Goal: Information Seeking & Learning: Learn about a topic

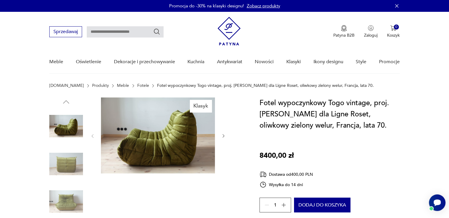
click at [160, 143] on img at bounding box center [158, 136] width 114 height 76
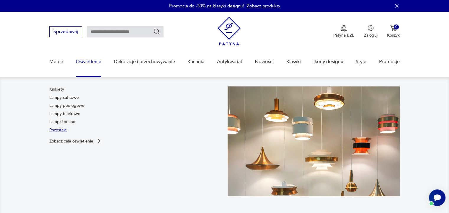
click at [63, 131] on link "Pozostałe" at bounding box center [57, 130] width 17 height 6
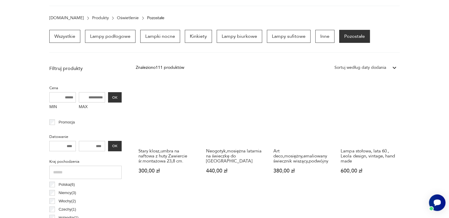
scroll to position [9, 0]
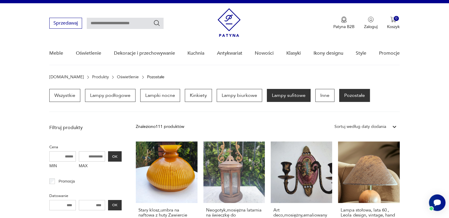
click at [276, 95] on p "Lampy sufitowe" at bounding box center [289, 95] width 44 height 13
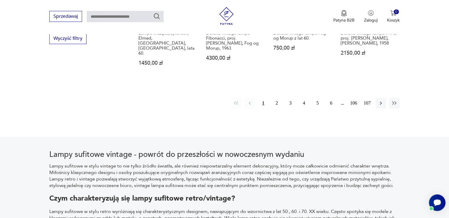
scroll to position [612, 0]
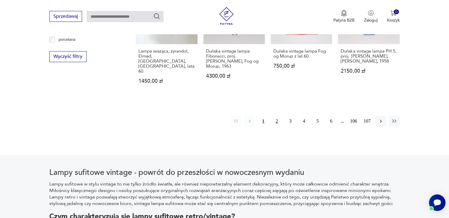
click at [280, 116] on button "2" at bounding box center [277, 121] width 11 height 11
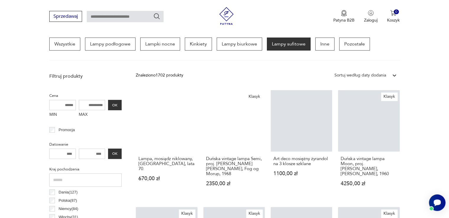
scroll to position [139, 0]
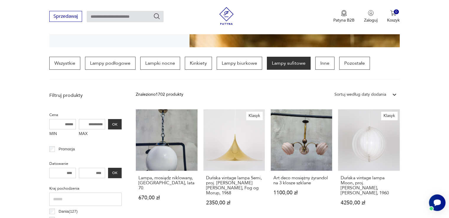
click at [89, 121] on input "MAX" at bounding box center [92, 124] width 27 height 10
click at [93, 122] on input "MAX" at bounding box center [92, 124] width 27 height 10
click at [90, 122] on input "MAX" at bounding box center [92, 124] width 27 height 10
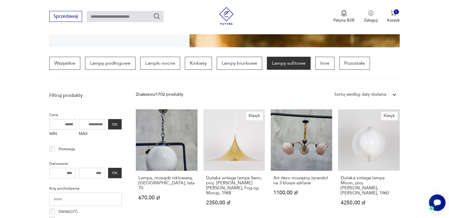
type input "*"
type input "****"
click at [116, 122] on button "OK" at bounding box center [115, 124] width 14 height 10
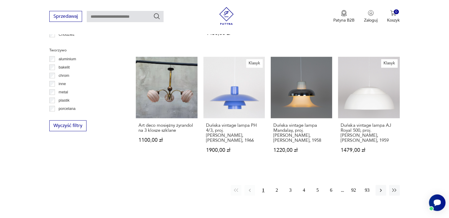
scroll to position [553, 0]
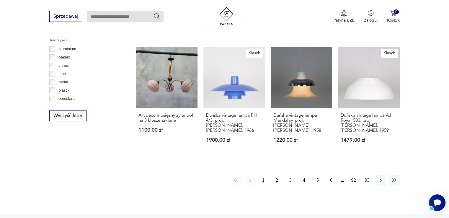
click at [278, 175] on button "2" at bounding box center [277, 180] width 11 height 11
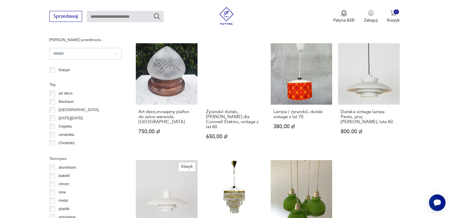
scroll to position [553, 0]
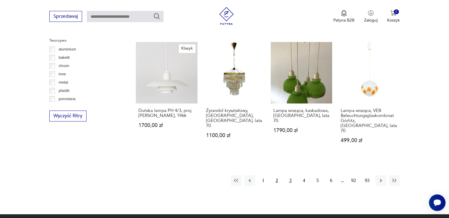
click at [288, 175] on button "3" at bounding box center [290, 180] width 11 height 11
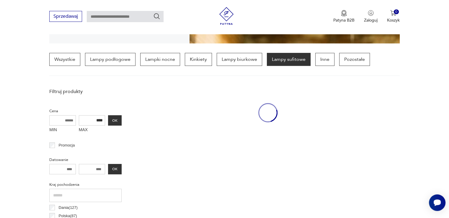
scroll to position [139, 0]
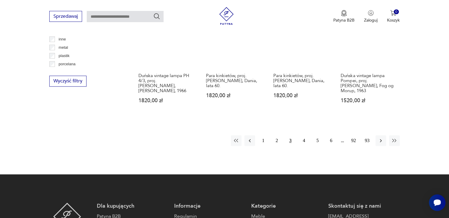
scroll to position [671, 0]
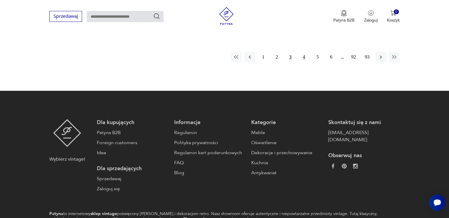
click at [303, 52] on button "4" at bounding box center [304, 57] width 11 height 11
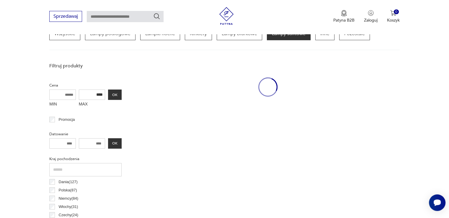
scroll to position [139, 0]
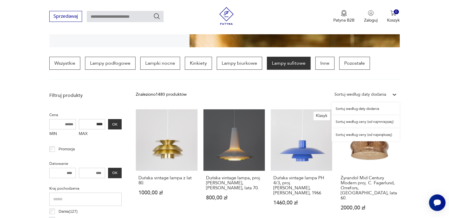
click at [383, 95] on div "Sortuj według daty dodania" at bounding box center [361, 94] width 52 height 7
click at [365, 121] on div "Sortuj według ceny (od najmniejszej)" at bounding box center [366, 121] width 68 height 13
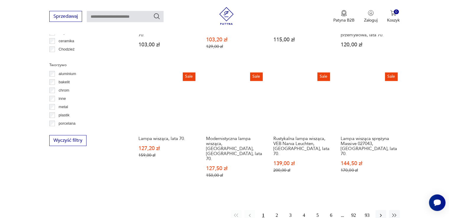
scroll to position [553, 0]
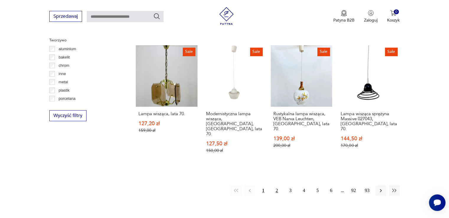
click at [277, 185] on button "2" at bounding box center [277, 190] width 11 height 11
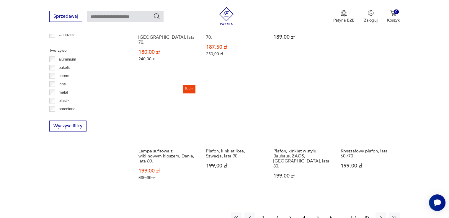
scroll to position [553, 0]
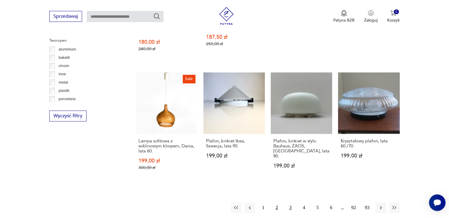
click at [290, 202] on button "3" at bounding box center [290, 207] width 11 height 11
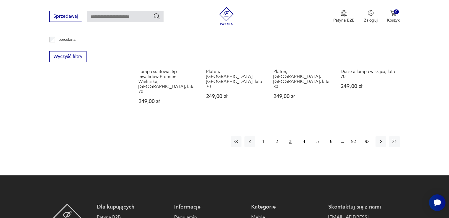
scroll to position [553, 0]
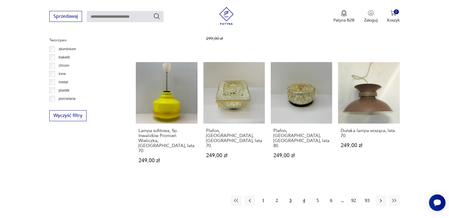
click at [303, 195] on button "4" at bounding box center [304, 200] width 11 height 11
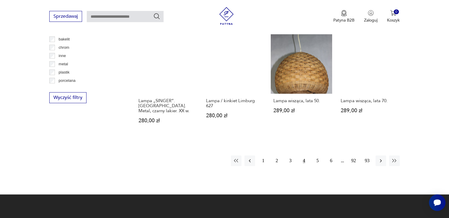
scroll to position [612, 0]
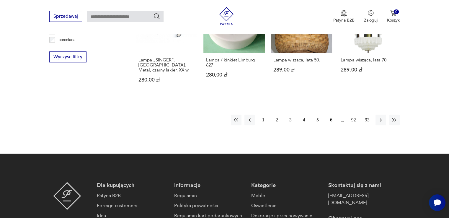
click at [317, 115] on button "5" at bounding box center [318, 120] width 11 height 11
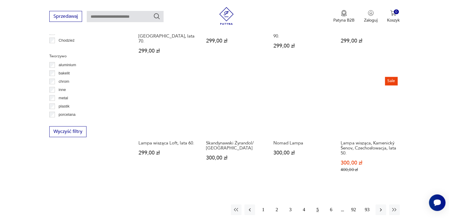
scroll to position [553, 0]
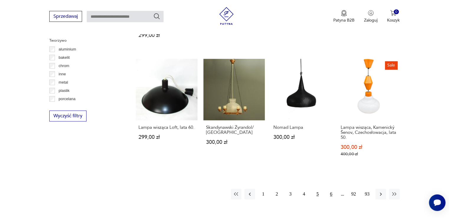
click at [329, 189] on button "6" at bounding box center [331, 194] width 11 height 11
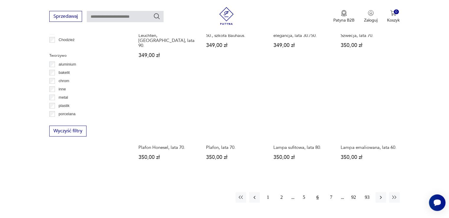
scroll to position [553, 0]
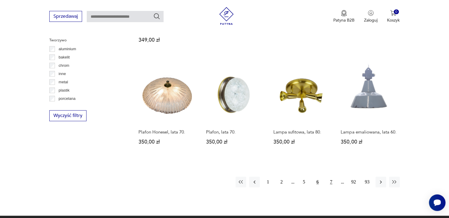
click at [332, 177] on button "7" at bounding box center [331, 182] width 11 height 11
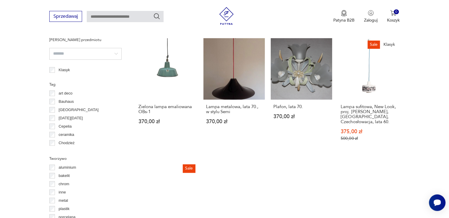
scroll to position [553, 0]
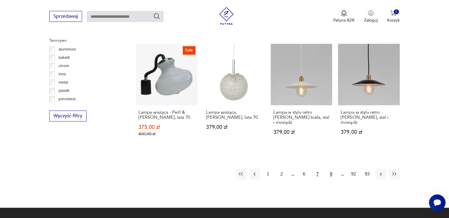
click at [328, 169] on button "8" at bounding box center [331, 174] width 11 height 11
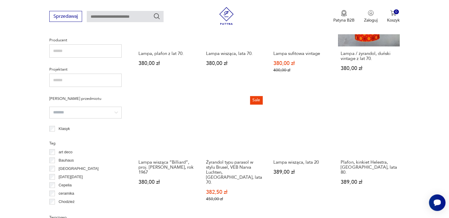
scroll to position [494, 0]
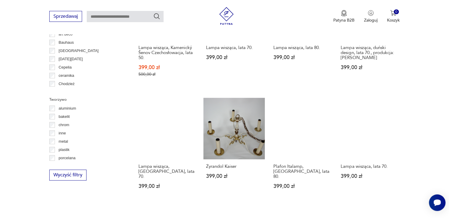
scroll to position [612, 0]
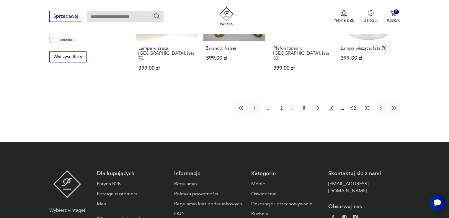
click at [330, 103] on button "10" at bounding box center [331, 108] width 11 height 11
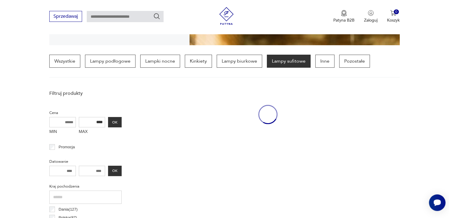
scroll to position [139, 0]
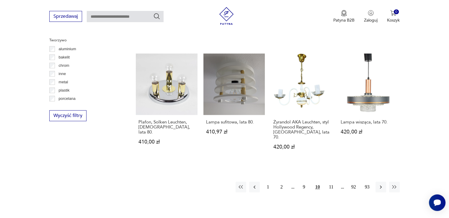
scroll to position [612, 0]
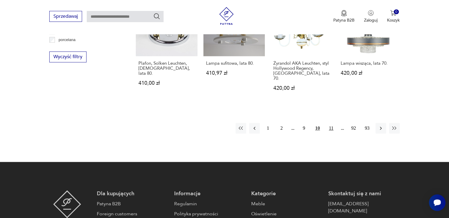
click at [334, 123] on button "11" at bounding box center [331, 128] width 11 height 11
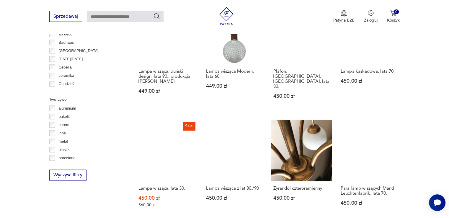
scroll to position [553, 0]
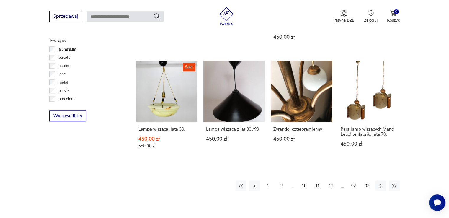
click at [334, 181] on button "12" at bounding box center [331, 186] width 11 height 11
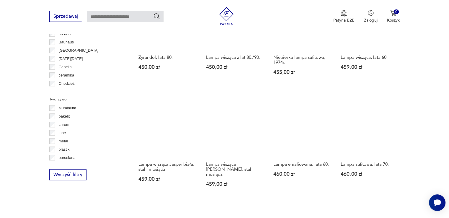
scroll to position [553, 0]
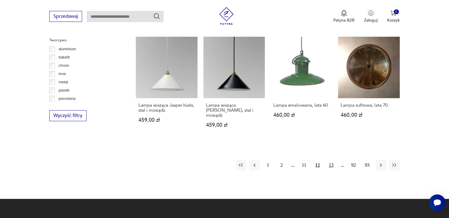
click at [332, 160] on button "13" at bounding box center [331, 165] width 11 height 11
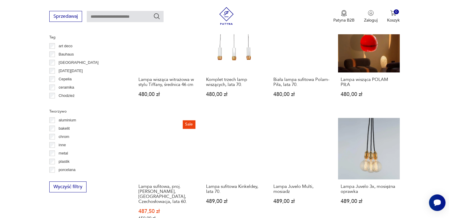
scroll to position [553, 0]
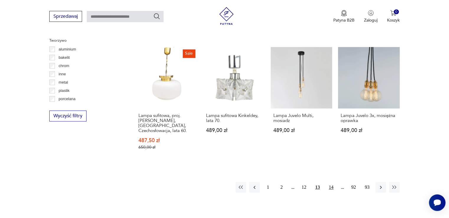
click at [332, 182] on button "14" at bounding box center [331, 187] width 11 height 11
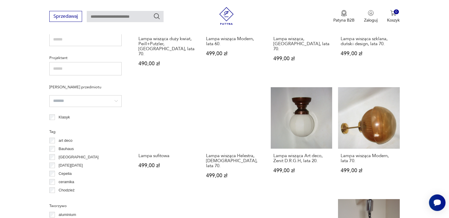
scroll to position [494, 0]
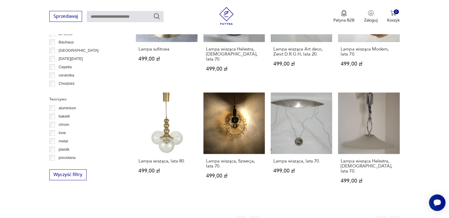
click at [329, 216] on button "15" at bounding box center [331, 221] width 11 height 11
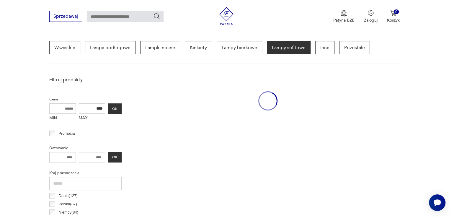
scroll to position [139, 0]
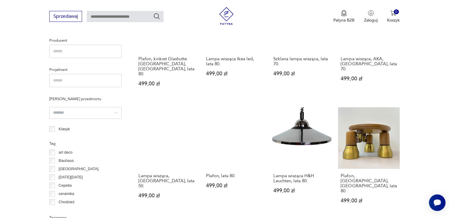
scroll to position [553, 0]
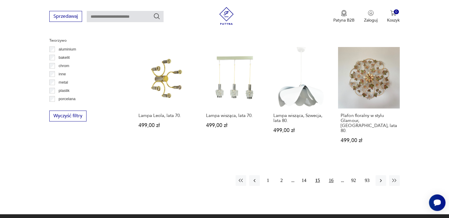
click at [334, 175] on button "16" at bounding box center [331, 180] width 11 height 11
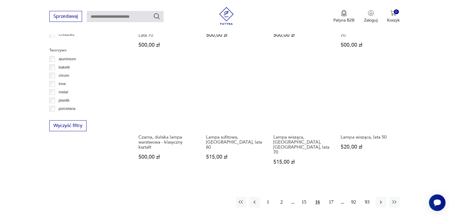
scroll to position [553, 0]
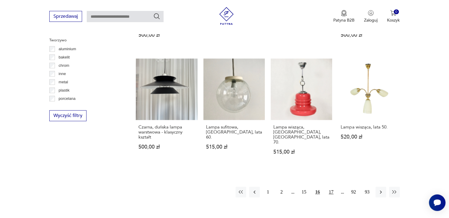
click at [333, 187] on button "17" at bounding box center [331, 192] width 11 height 11
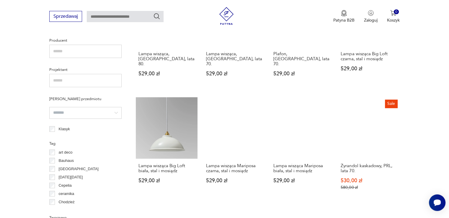
scroll to position [553, 0]
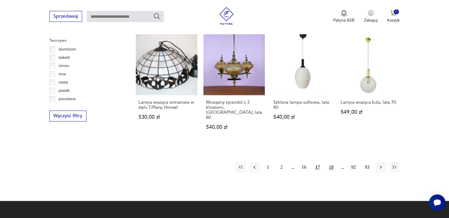
click at [331, 162] on button "18" at bounding box center [331, 167] width 11 height 11
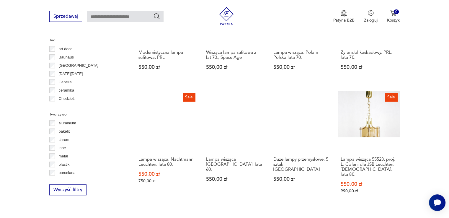
scroll to position [494, 0]
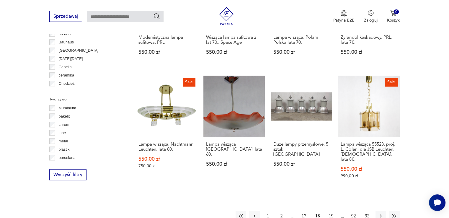
click at [331, 211] on button "19" at bounding box center [331, 216] width 11 height 11
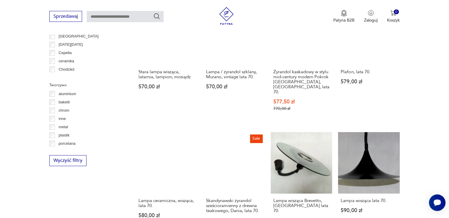
scroll to position [553, 0]
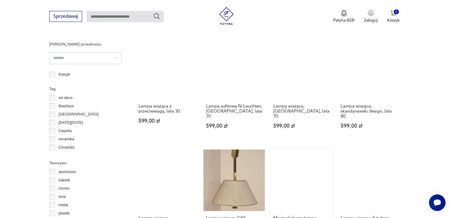
scroll to position [494, 0]
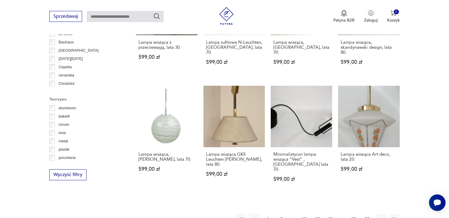
click at [331, 214] on button "21" at bounding box center [331, 219] width 11 height 11
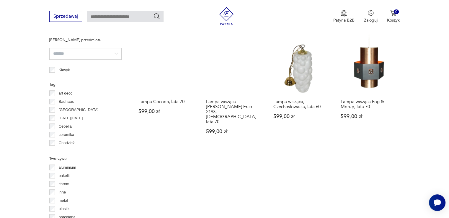
scroll to position [493, 0]
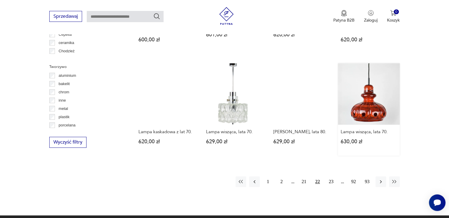
scroll to position [553, 0]
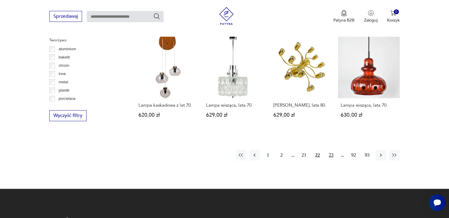
click at [334, 150] on button "23" at bounding box center [331, 155] width 11 height 11
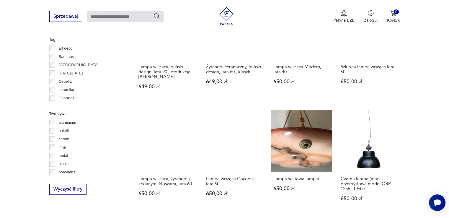
scroll to position [493, 0]
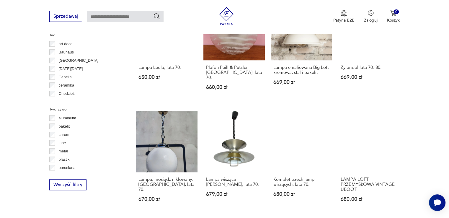
scroll to position [494, 0]
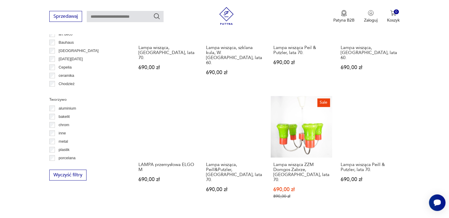
scroll to position [612, 0]
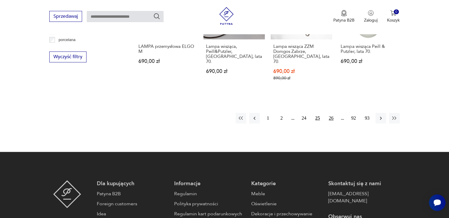
click at [333, 113] on button "26" at bounding box center [331, 118] width 11 height 11
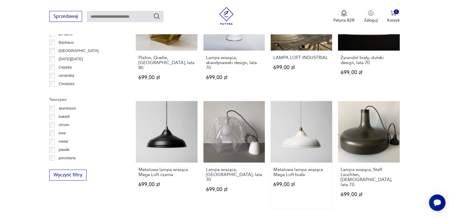
scroll to position [553, 0]
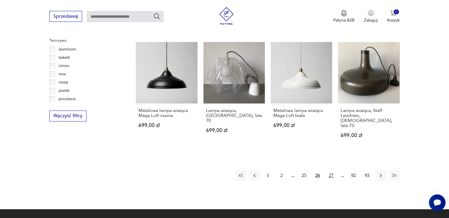
click at [329, 170] on button "27" at bounding box center [331, 175] width 11 height 11
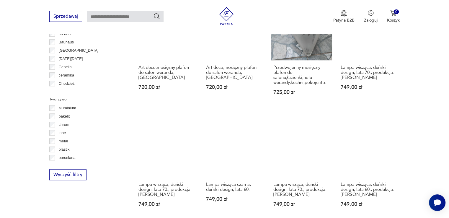
scroll to position [553, 0]
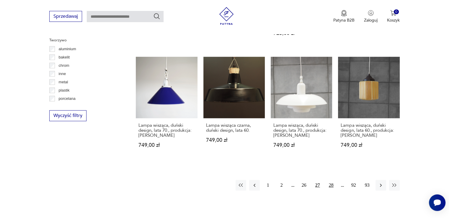
click at [333, 180] on button "28" at bounding box center [331, 185] width 11 height 11
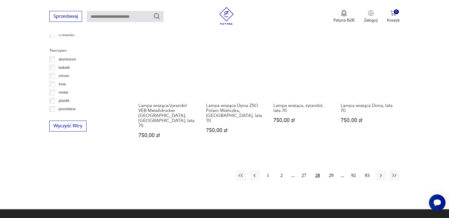
scroll to position [553, 0]
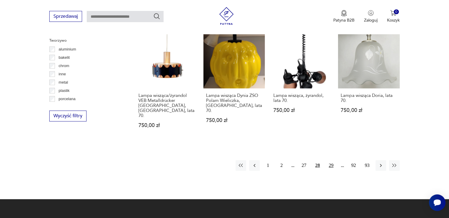
click at [329, 160] on button "29" at bounding box center [331, 165] width 11 height 11
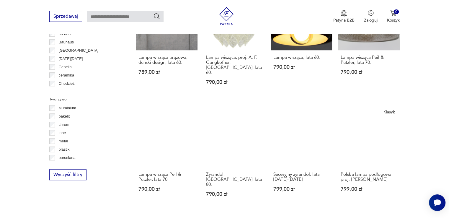
scroll to position [553, 0]
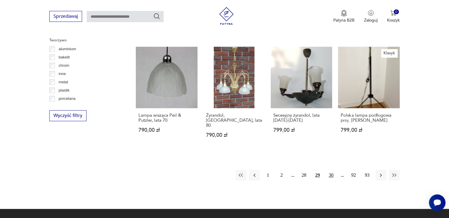
click at [334, 170] on button "30" at bounding box center [331, 175] width 11 height 11
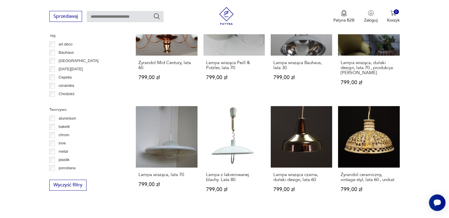
scroll to position [493, 0]
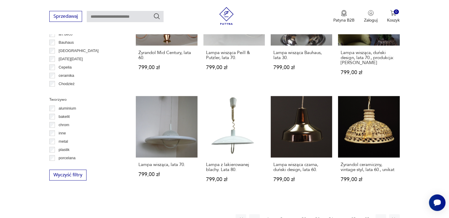
click at [333, 214] on button "31" at bounding box center [331, 219] width 11 height 11
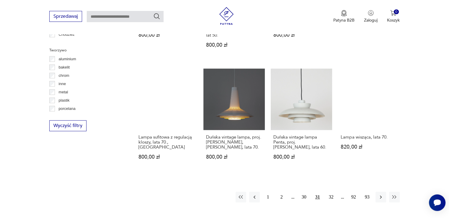
scroll to position [553, 0]
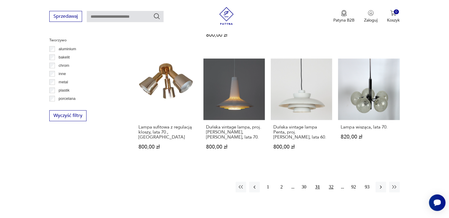
click at [334, 182] on button "32" at bounding box center [331, 187] width 11 height 11
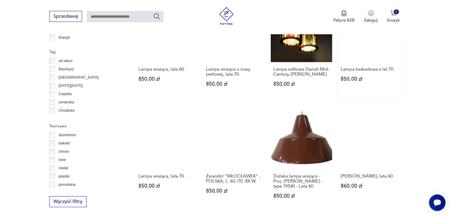
scroll to position [493, 0]
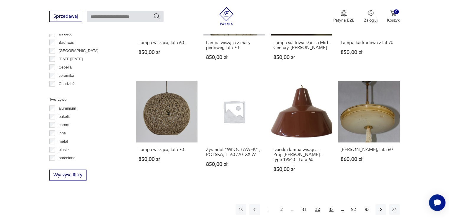
click at [331, 208] on button "33" at bounding box center [331, 209] width 11 height 11
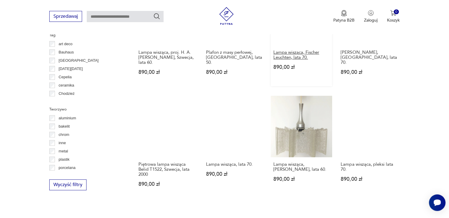
scroll to position [494, 0]
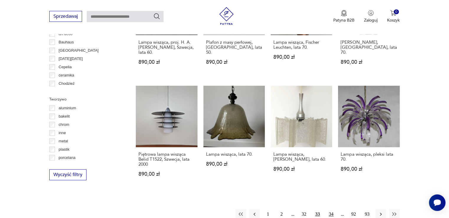
click at [330, 209] on button "34" at bounding box center [331, 214] width 11 height 11
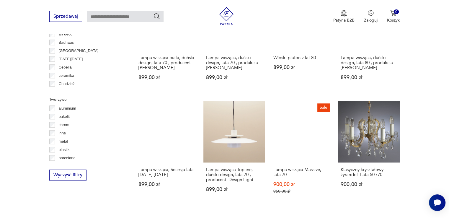
scroll to position [612, 0]
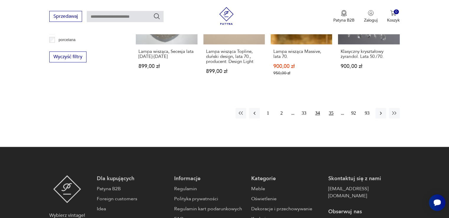
click at [333, 108] on button "35" at bounding box center [331, 113] width 11 height 11
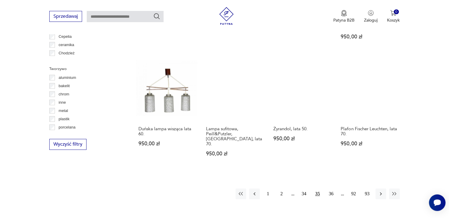
scroll to position [553, 0]
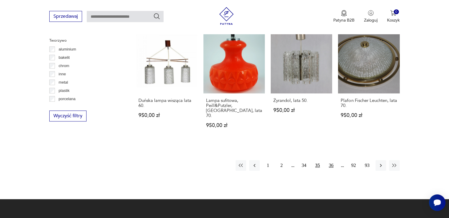
click at [332, 160] on button "36" at bounding box center [331, 165] width 11 height 11
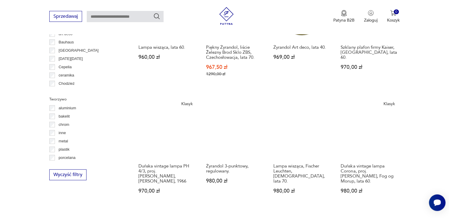
scroll to position [612, 0]
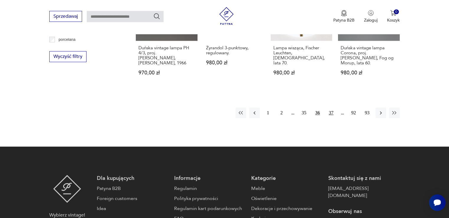
click at [329, 108] on button "37" at bounding box center [331, 113] width 11 height 11
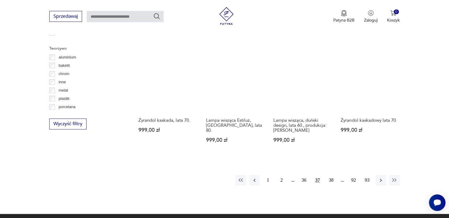
scroll to position [612, 0]
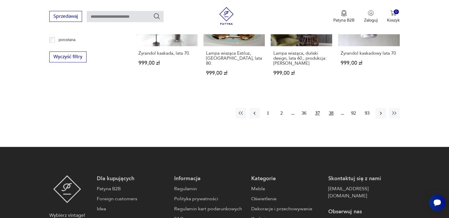
click at [333, 108] on button "38" at bounding box center [331, 113] width 11 height 11
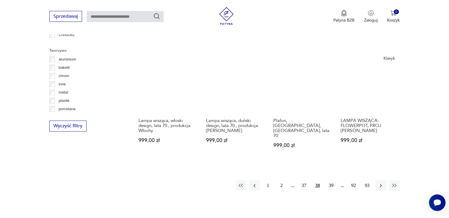
scroll to position [553, 0]
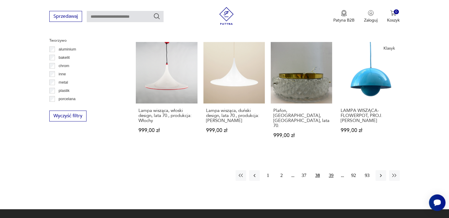
click at [335, 170] on button "39" at bounding box center [331, 175] width 11 height 11
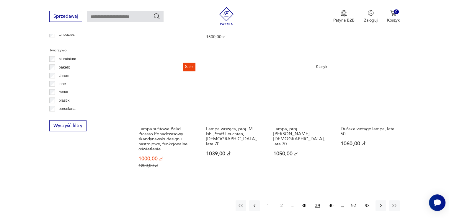
scroll to position [553, 0]
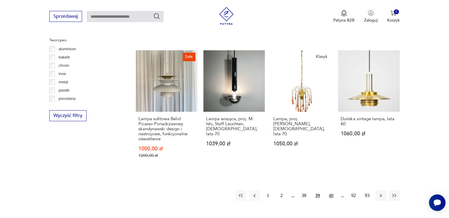
click at [330, 190] on button "40" at bounding box center [331, 195] width 11 height 11
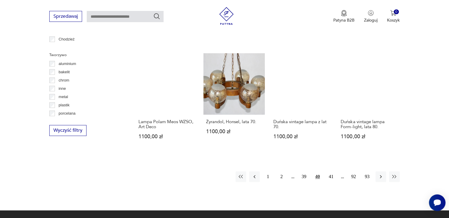
scroll to position [553, 0]
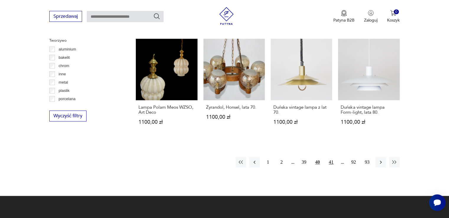
click at [335, 157] on button "41" at bounding box center [331, 162] width 11 height 11
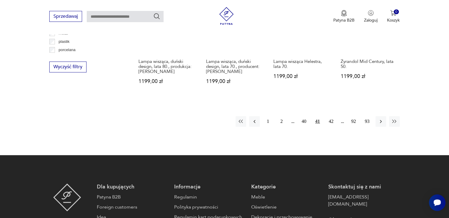
scroll to position [612, 0]
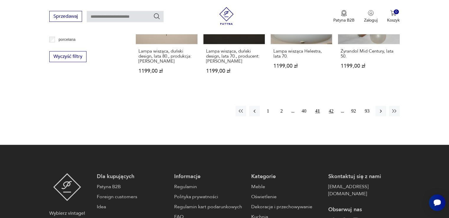
click at [329, 113] on button "42" at bounding box center [331, 111] width 11 height 11
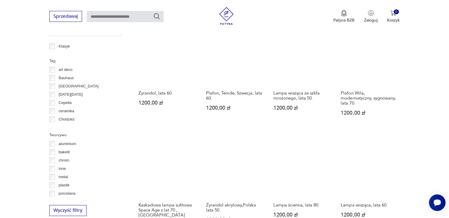
scroll to position [493, 0]
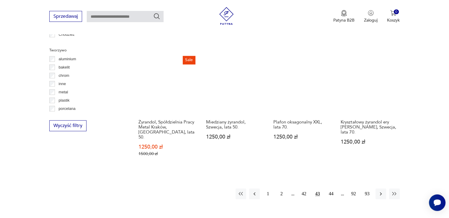
scroll to position [553, 0]
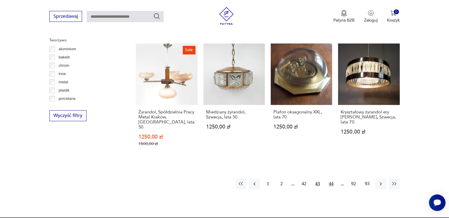
click at [334, 178] on button "44" at bounding box center [331, 183] width 11 height 11
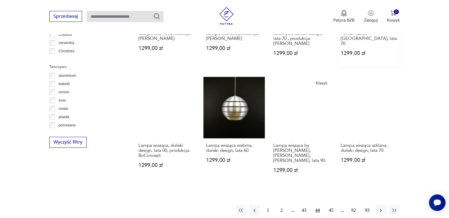
scroll to position [553, 0]
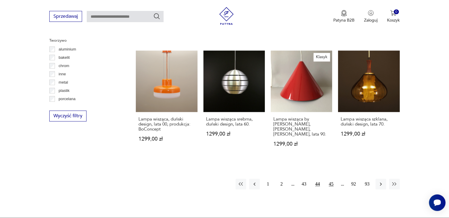
click at [333, 179] on button "45" at bounding box center [331, 184] width 11 height 11
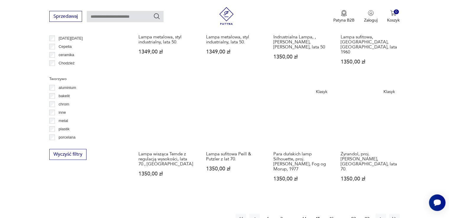
scroll to position [553, 0]
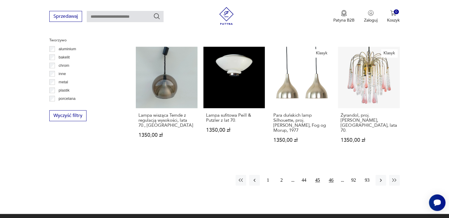
click at [330, 175] on button "46" at bounding box center [331, 180] width 11 height 11
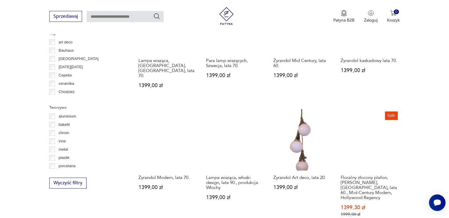
scroll to position [553, 0]
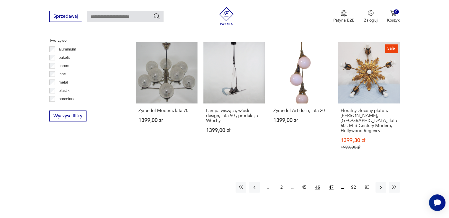
click at [332, 182] on button "47" at bounding box center [331, 187] width 11 height 11
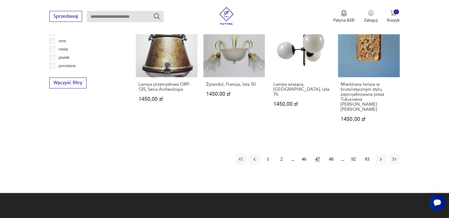
scroll to position [612, 0]
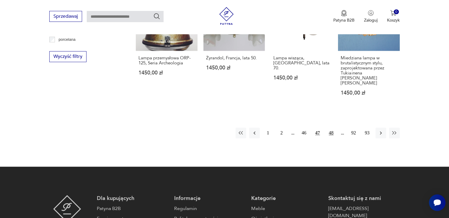
click at [331, 128] on button "48" at bounding box center [331, 133] width 11 height 11
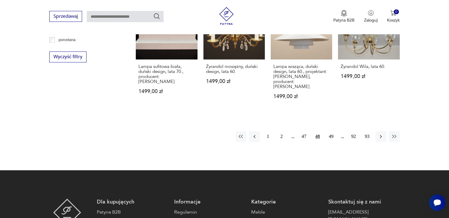
scroll to position [553, 0]
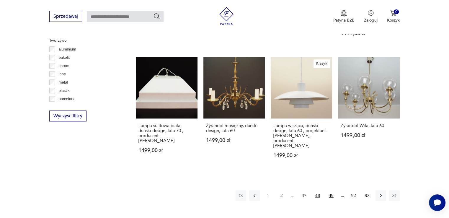
click at [329, 190] on button "49" at bounding box center [331, 195] width 11 height 11
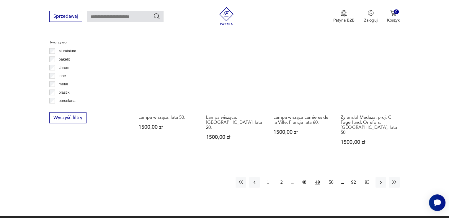
scroll to position [612, 0]
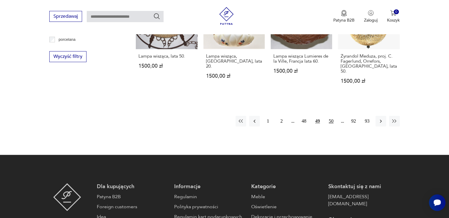
click at [327, 116] on button "50" at bounding box center [331, 121] width 11 height 11
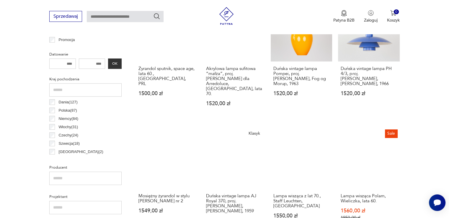
scroll to position [139, 0]
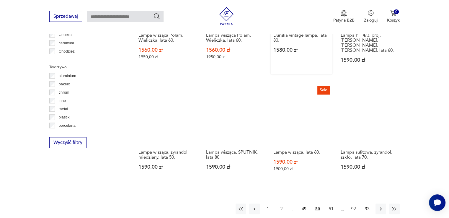
scroll to position [553, 0]
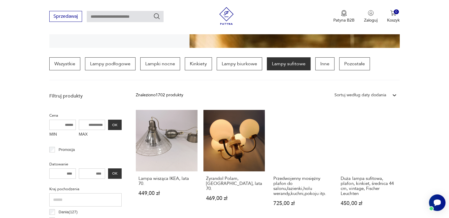
scroll to position [186, 0]
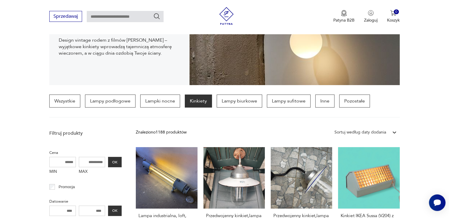
scroll to position [118, 0]
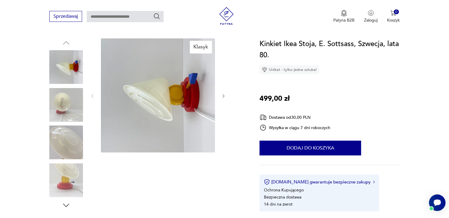
click at [63, 107] on img at bounding box center [66, 105] width 34 height 34
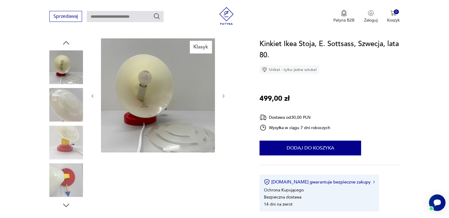
click at [87, 113] on div "Klasyk" at bounding box center [147, 123] width 196 height 171
click at [68, 144] on img at bounding box center [66, 143] width 34 height 34
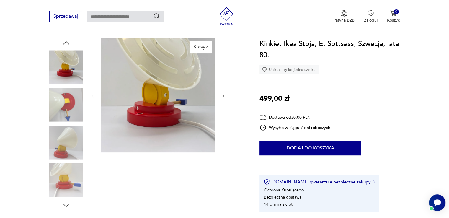
click at [67, 129] on img at bounding box center [66, 143] width 34 height 34
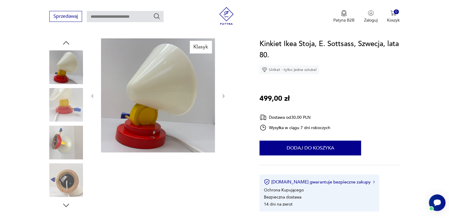
click at [63, 143] on img at bounding box center [66, 143] width 34 height 34
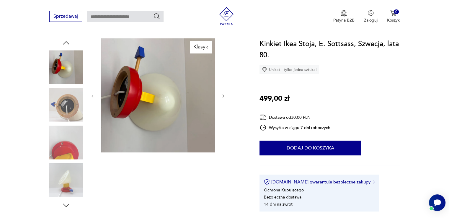
click at [63, 113] on img at bounding box center [66, 105] width 34 height 34
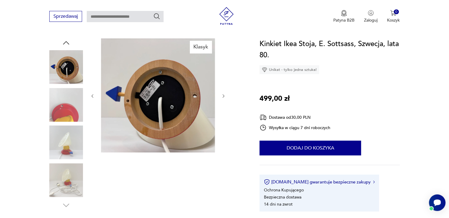
click at [73, 147] on img at bounding box center [66, 143] width 34 height 34
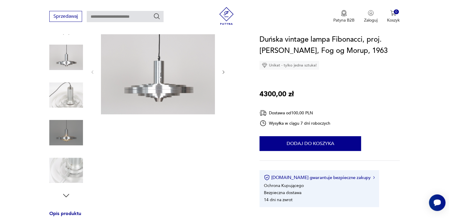
scroll to position [59, 0]
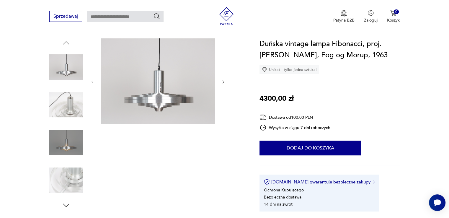
click at [380, 98] on div "Duńska vintage lampa Fibonacci, proj. [PERSON_NAME], Fog og Morup, 1963 Unikat …" at bounding box center [330, 124] width 140 height 173
click at [385, 111] on div "Duńska vintage lampa Fibonacci, proj. Sophus Frandsen, Fog og Morup, 1963 Unika…" at bounding box center [330, 124] width 140 height 173
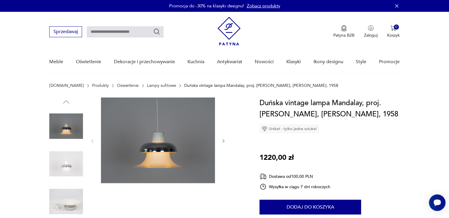
scroll to position [59, 0]
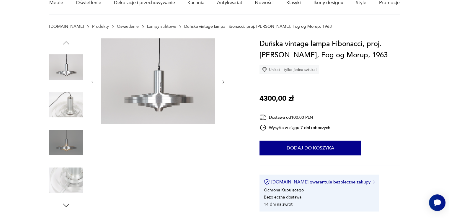
click at [164, 118] on img at bounding box center [158, 81] width 114 height 86
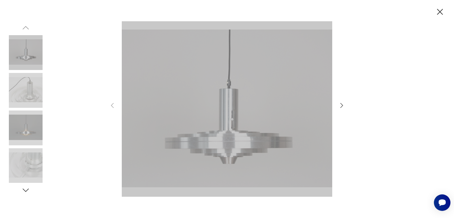
drag, startPoint x: 119, startPoint y: 74, endPoint x: 184, endPoint y: 127, distance: 83.7
click at [184, 127] on div at bounding box center [227, 109] width 454 height 218
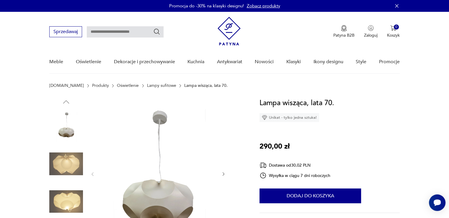
scroll to position [118, 0]
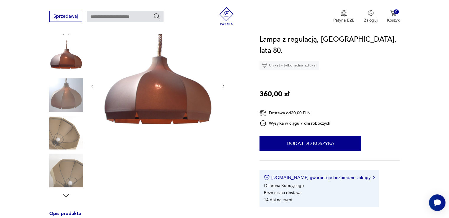
scroll to position [59, 0]
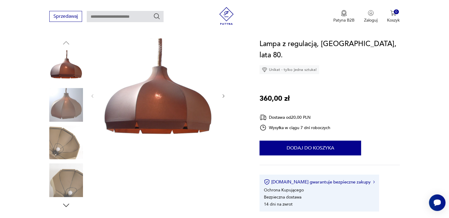
click at [69, 111] on img at bounding box center [66, 105] width 34 height 34
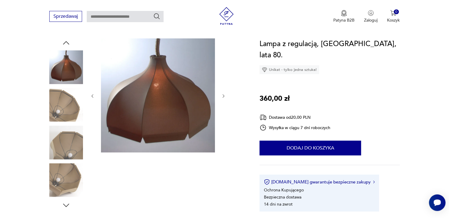
click at [79, 129] on img at bounding box center [66, 143] width 34 height 34
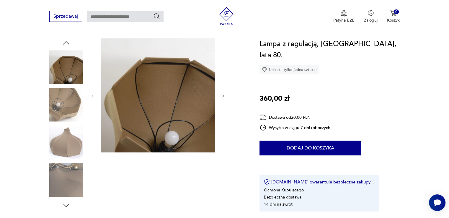
click at [55, 109] on img at bounding box center [66, 105] width 34 height 34
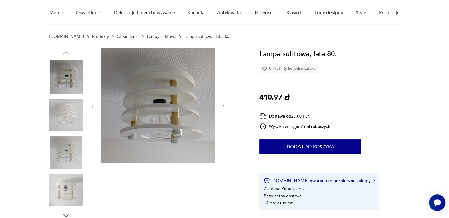
scroll to position [59, 0]
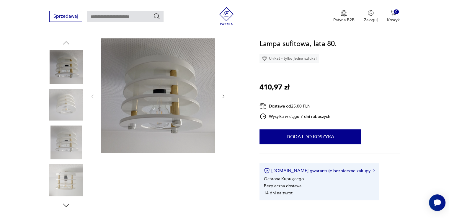
click at [68, 100] on img at bounding box center [66, 105] width 34 height 34
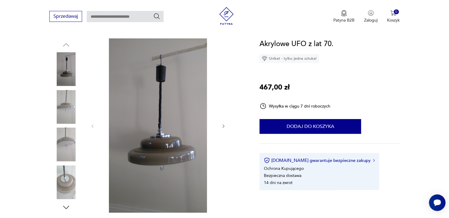
click at [71, 113] on img at bounding box center [66, 107] width 34 height 34
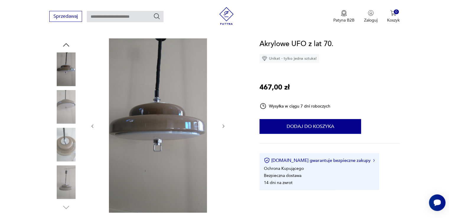
click at [73, 120] on img at bounding box center [66, 107] width 34 height 34
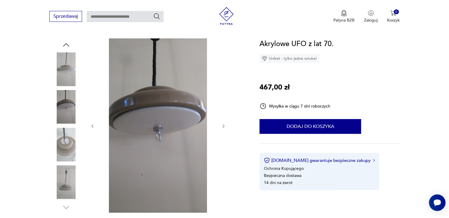
click at [70, 142] on img at bounding box center [66, 145] width 34 height 34
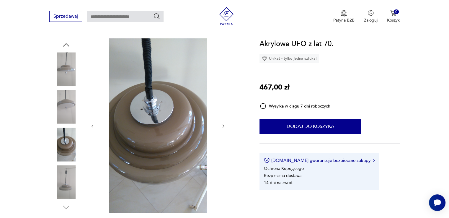
click at [60, 191] on img at bounding box center [66, 182] width 34 height 34
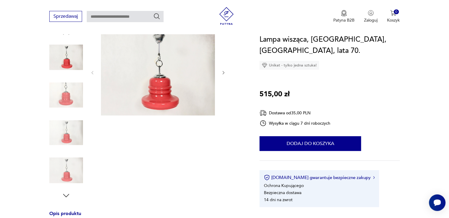
scroll to position [59, 0]
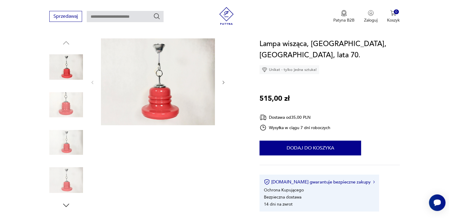
click at [66, 105] on img at bounding box center [66, 105] width 34 height 34
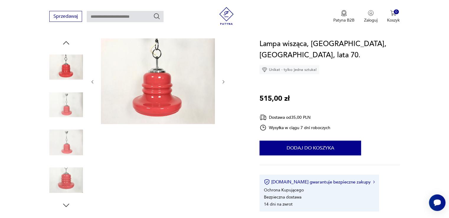
click at [67, 182] on img at bounding box center [66, 180] width 34 height 34
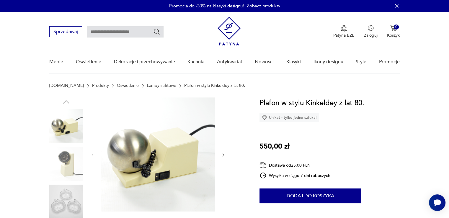
click at [72, 157] on img at bounding box center [66, 164] width 34 height 34
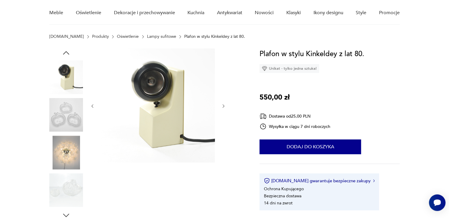
scroll to position [59, 0]
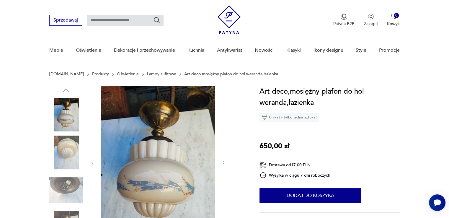
scroll to position [59, 0]
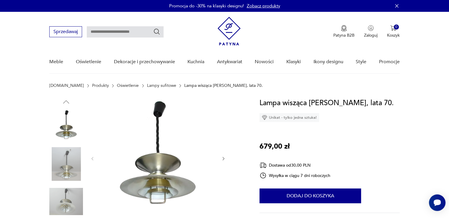
click at [68, 176] on img at bounding box center [66, 164] width 34 height 34
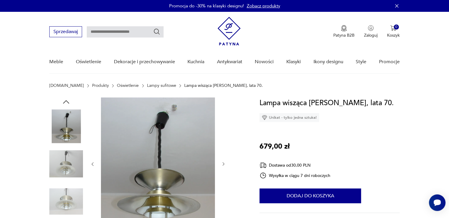
click at [64, 161] on img at bounding box center [66, 164] width 34 height 34
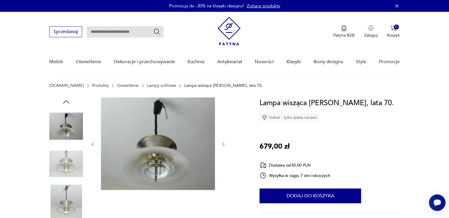
click at [62, 170] on img at bounding box center [66, 164] width 34 height 34
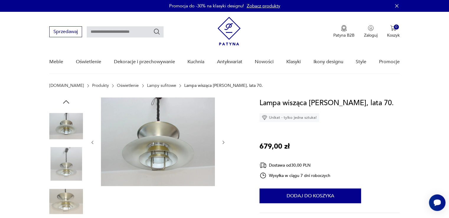
click at [65, 169] on img at bounding box center [66, 164] width 34 height 34
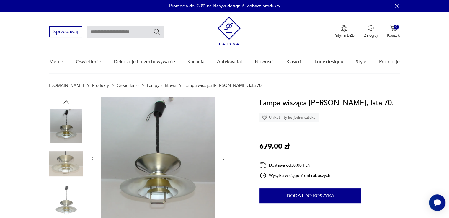
click at [64, 182] on div at bounding box center [66, 183] width 34 height 148
click at [71, 157] on img at bounding box center [66, 164] width 34 height 34
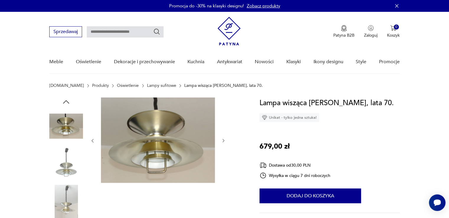
click at [67, 158] on img at bounding box center [66, 164] width 34 height 34
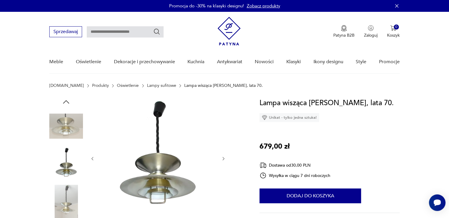
click at [67, 191] on img at bounding box center [66, 202] width 34 height 34
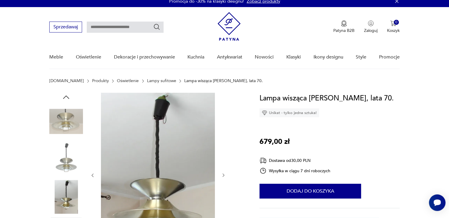
scroll to position [59, 0]
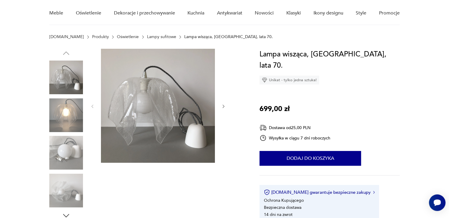
scroll to position [59, 0]
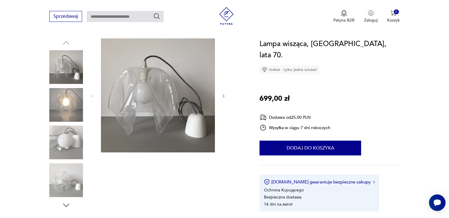
click at [64, 103] on img at bounding box center [66, 105] width 34 height 34
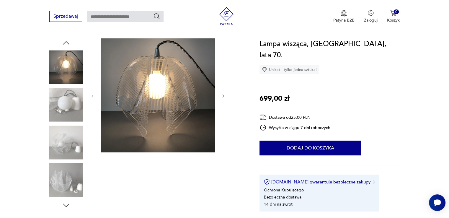
click at [64, 103] on img at bounding box center [66, 105] width 34 height 34
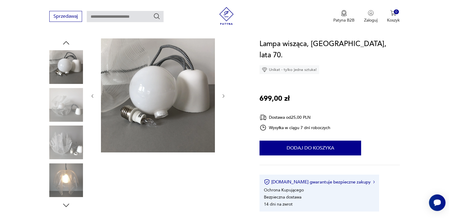
click at [69, 108] on img at bounding box center [66, 105] width 34 height 34
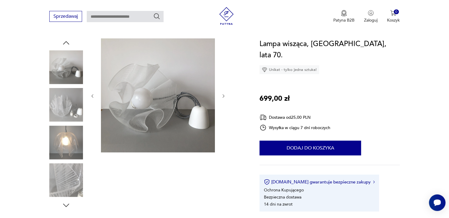
click at [69, 117] on img at bounding box center [66, 105] width 34 height 34
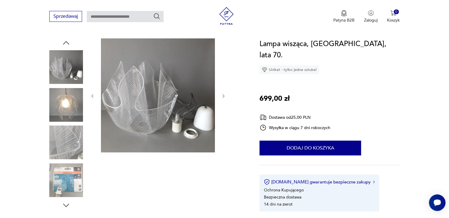
click at [65, 99] on img at bounding box center [66, 105] width 34 height 34
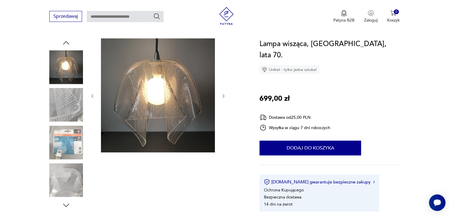
click at [65, 101] on img at bounding box center [66, 105] width 34 height 34
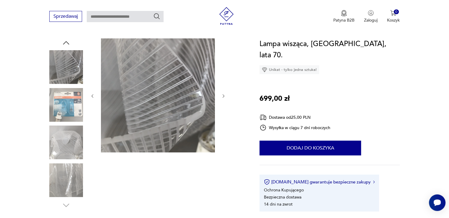
click at [73, 150] on img at bounding box center [66, 143] width 34 height 34
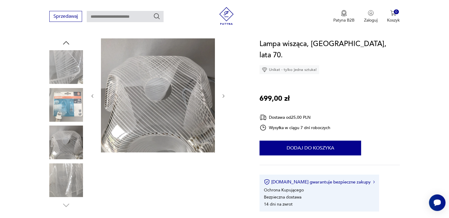
click at [65, 181] on img at bounding box center [66, 180] width 34 height 34
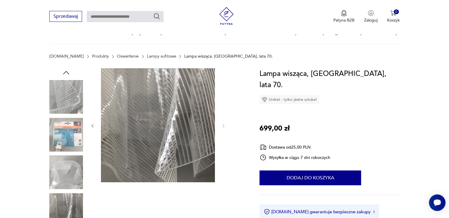
scroll to position [0, 0]
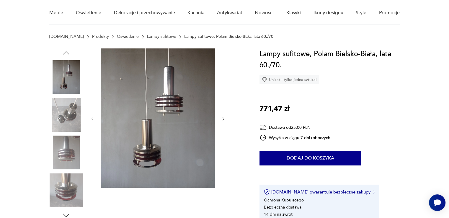
scroll to position [59, 0]
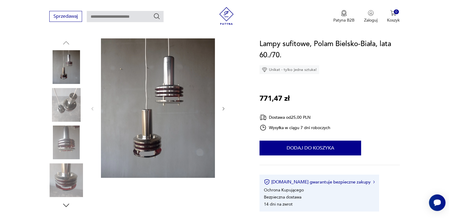
click at [76, 98] on img at bounding box center [66, 105] width 34 height 34
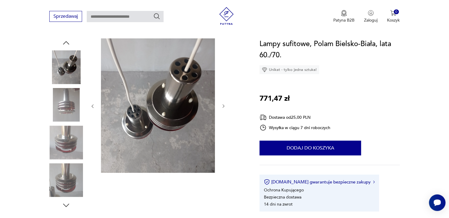
click at [73, 110] on img at bounding box center [66, 105] width 34 height 34
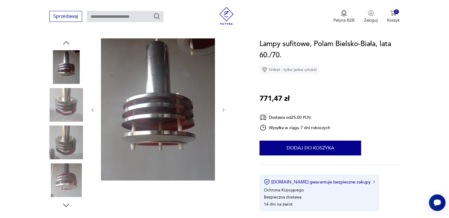
click at [70, 104] on img at bounding box center [66, 105] width 34 height 34
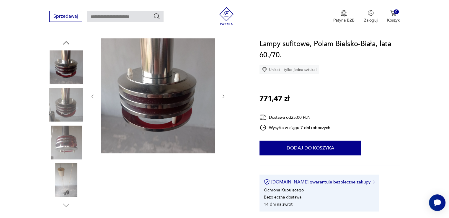
click at [70, 104] on img at bounding box center [66, 105] width 34 height 34
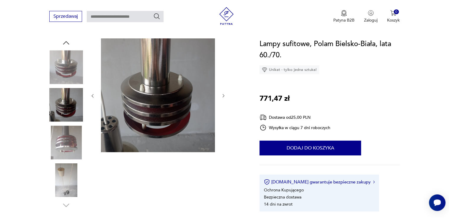
click at [64, 133] on img at bounding box center [66, 143] width 34 height 34
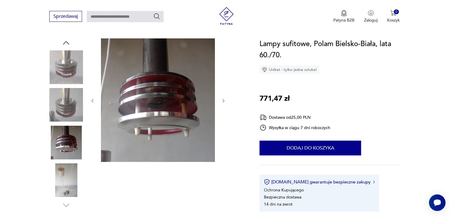
click at [59, 179] on img at bounding box center [66, 180] width 34 height 34
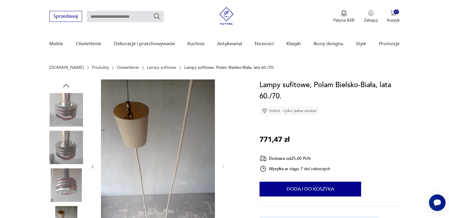
scroll to position [0, 0]
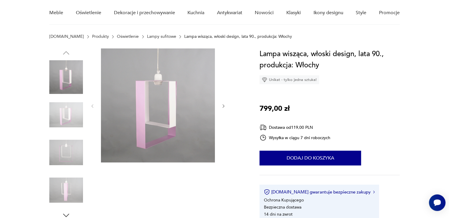
scroll to position [59, 0]
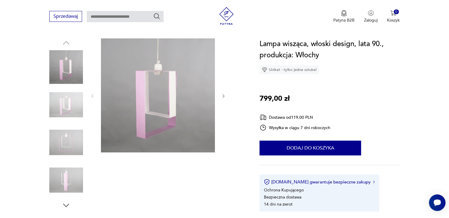
click at [56, 101] on img at bounding box center [66, 105] width 34 height 34
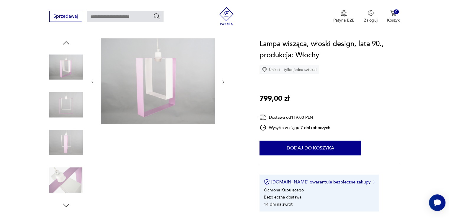
click at [62, 101] on img at bounding box center [66, 105] width 34 height 34
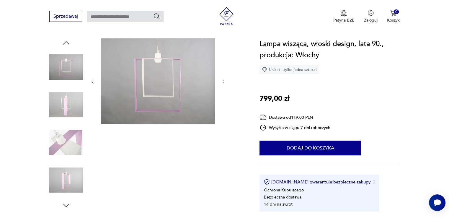
click at [72, 107] on img at bounding box center [66, 105] width 34 height 34
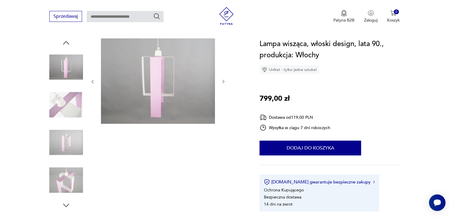
click at [70, 102] on img at bounding box center [66, 105] width 34 height 34
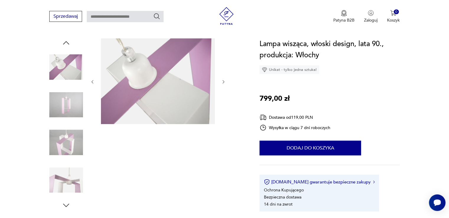
click at [72, 105] on img at bounding box center [66, 105] width 34 height 34
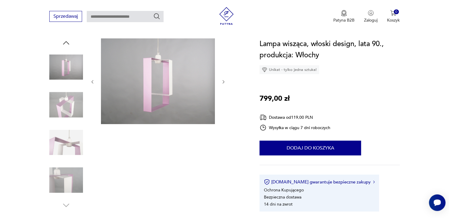
click at [72, 110] on img at bounding box center [66, 105] width 34 height 34
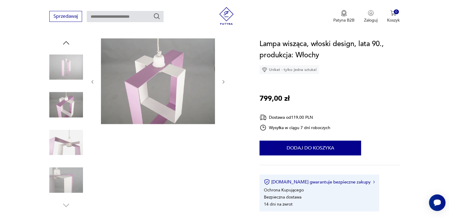
click at [66, 134] on img at bounding box center [66, 143] width 34 height 34
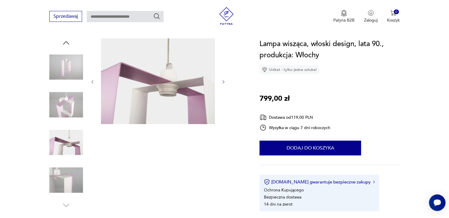
click at [67, 174] on img at bounding box center [66, 180] width 34 height 34
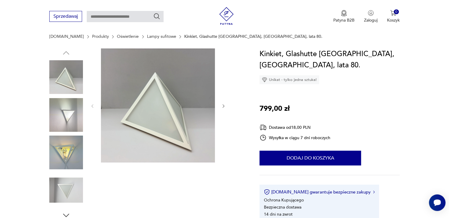
scroll to position [59, 0]
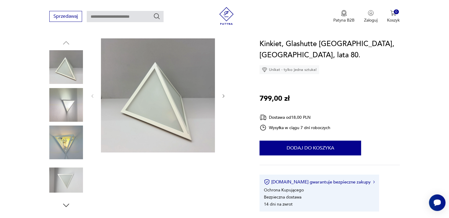
click at [59, 140] on img at bounding box center [66, 143] width 34 height 34
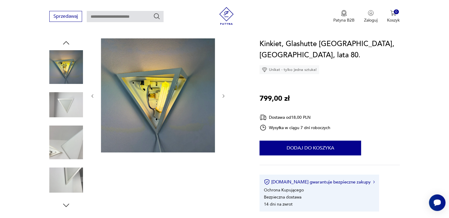
click at [74, 107] on img at bounding box center [66, 105] width 34 height 34
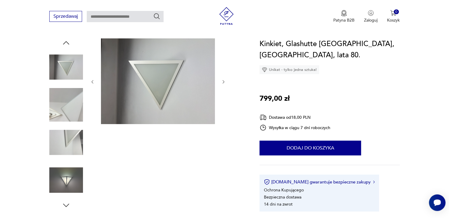
click at [74, 107] on img at bounding box center [66, 105] width 34 height 34
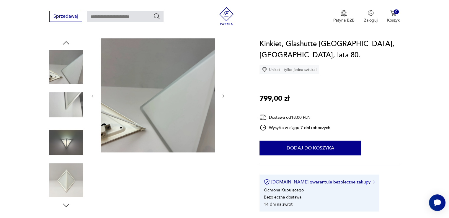
click at [72, 104] on img at bounding box center [66, 105] width 34 height 34
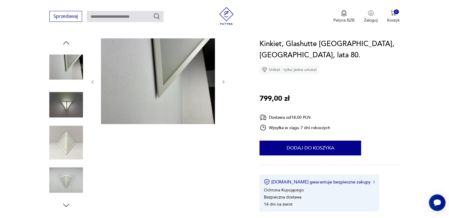
click at [71, 100] on img at bounding box center [66, 105] width 34 height 34
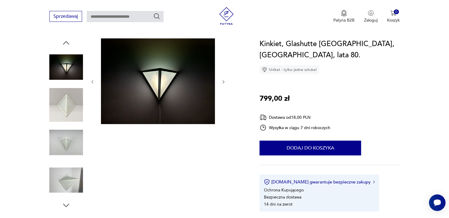
click at [57, 175] on img at bounding box center [66, 180] width 34 height 34
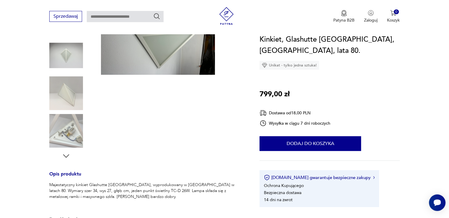
scroll to position [118, 0]
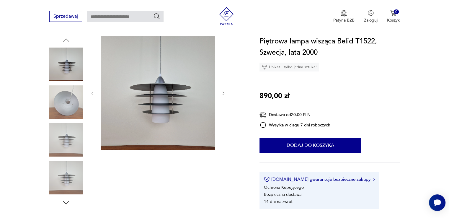
scroll to position [59, 0]
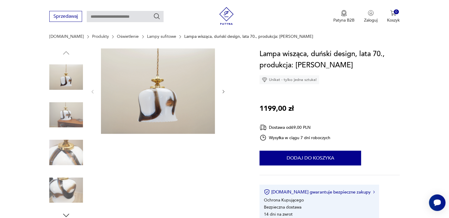
scroll to position [59, 0]
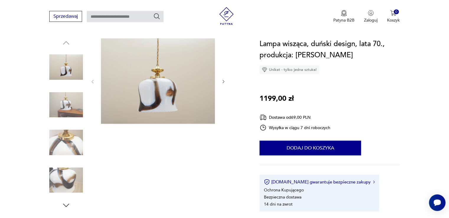
click at [63, 191] on img at bounding box center [66, 180] width 34 height 34
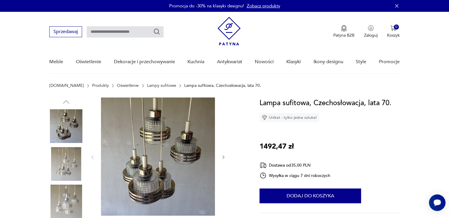
click at [69, 168] on img at bounding box center [66, 164] width 34 height 34
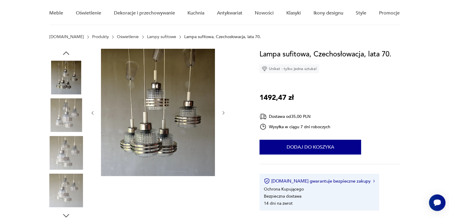
scroll to position [59, 0]
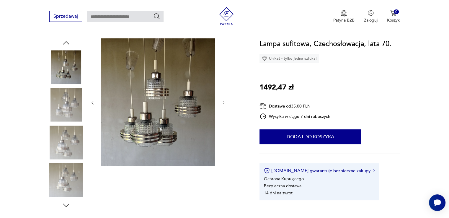
click at [67, 144] on img at bounding box center [66, 143] width 34 height 34
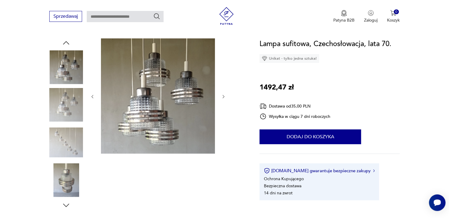
click at [67, 144] on img at bounding box center [66, 143] width 34 height 34
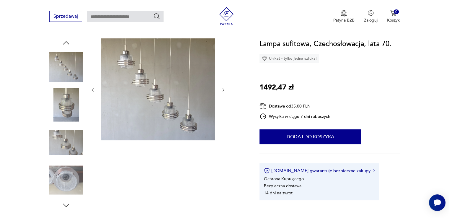
click at [67, 144] on img at bounding box center [66, 143] width 34 height 34
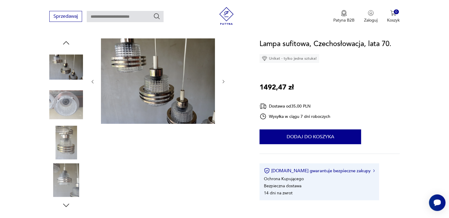
click at [67, 144] on img at bounding box center [66, 143] width 34 height 34
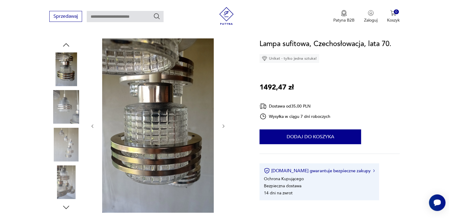
click at [72, 111] on img at bounding box center [66, 107] width 34 height 34
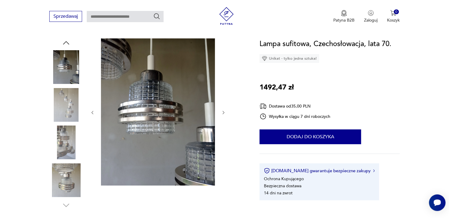
click at [72, 111] on img at bounding box center [66, 105] width 34 height 34
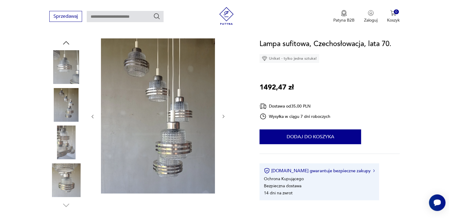
click at [71, 146] on img at bounding box center [66, 143] width 34 height 34
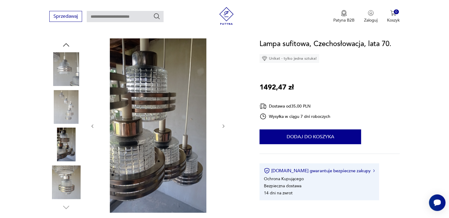
click at [69, 182] on img at bounding box center [66, 182] width 34 height 34
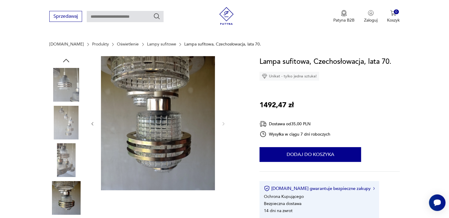
scroll to position [0, 0]
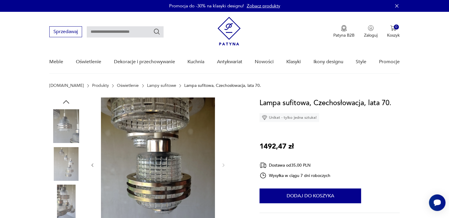
click at [70, 103] on icon "button" at bounding box center [66, 102] width 9 height 9
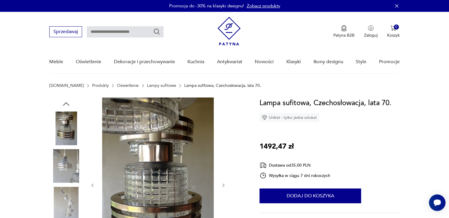
click at [70, 103] on icon "button" at bounding box center [66, 104] width 9 height 9
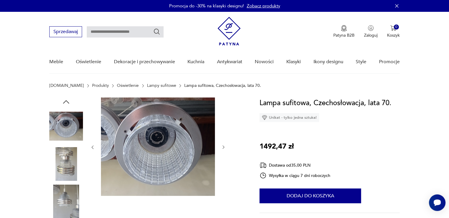
click at [70, 103] on icon "button" at bounding box center [66, 102] width 9 height 9
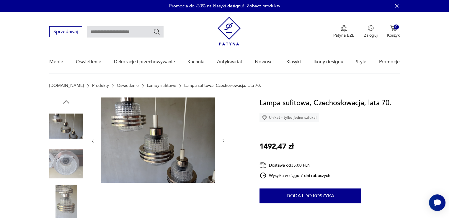
click at [69, 103] on icon "button" at bounding box center [66, 102] width 9 height 9
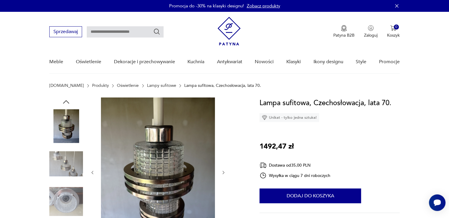
click at [69, 103] on icon "button" at bounding box center [66, 102] width 9 height 9
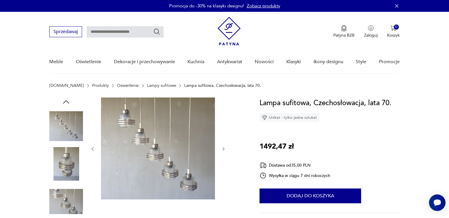
click at [69, 103] on icon "button" at bounding box center [66, 102] width 9 height 9
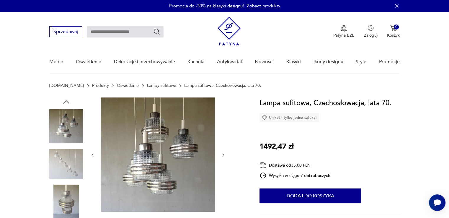
click at [69, 103] on icon "button" at bounding box center [66, 102] width 9 height 9
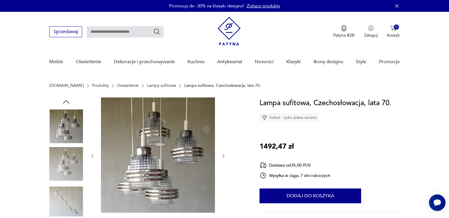
click at [69, 103] on icon "button" at bounding box center [66, 102] width 9 height 9
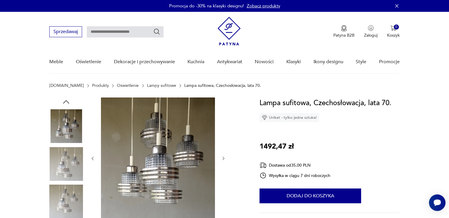
click at [69, 103] on icon "button" at bounding box center [66, 102] width 9 height 9
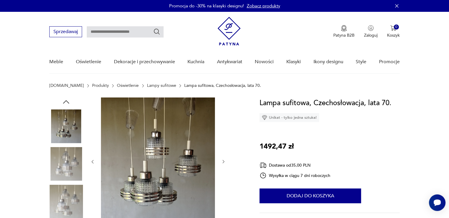
click at [69, 103] on icon "button" at bounding box center [66, 102] width 9 height 9
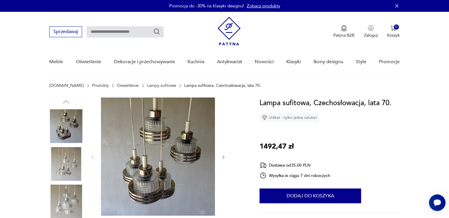
click at [72, 118] on img at bounding box center [66, 126] width 34 height 34
click at [78, 167] on img at bounding box center [66, 164] width 34 height 34
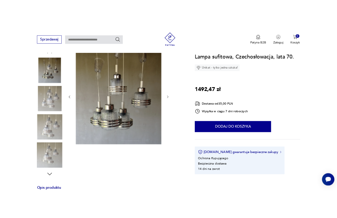
scroll to position [59, 0]
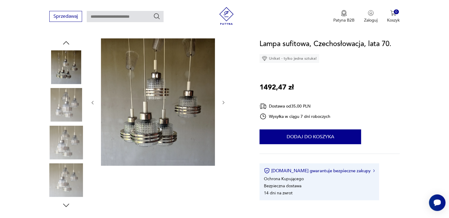
click at [70, 103] on img at bounding box center [66, 105] width 34 height 34
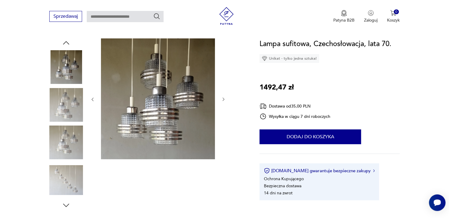
click at [53, 188] on img at bounding box center [66, 180] width 34 height 34
